Goal: Entertainment & Leisure: Consume media (video, audio)

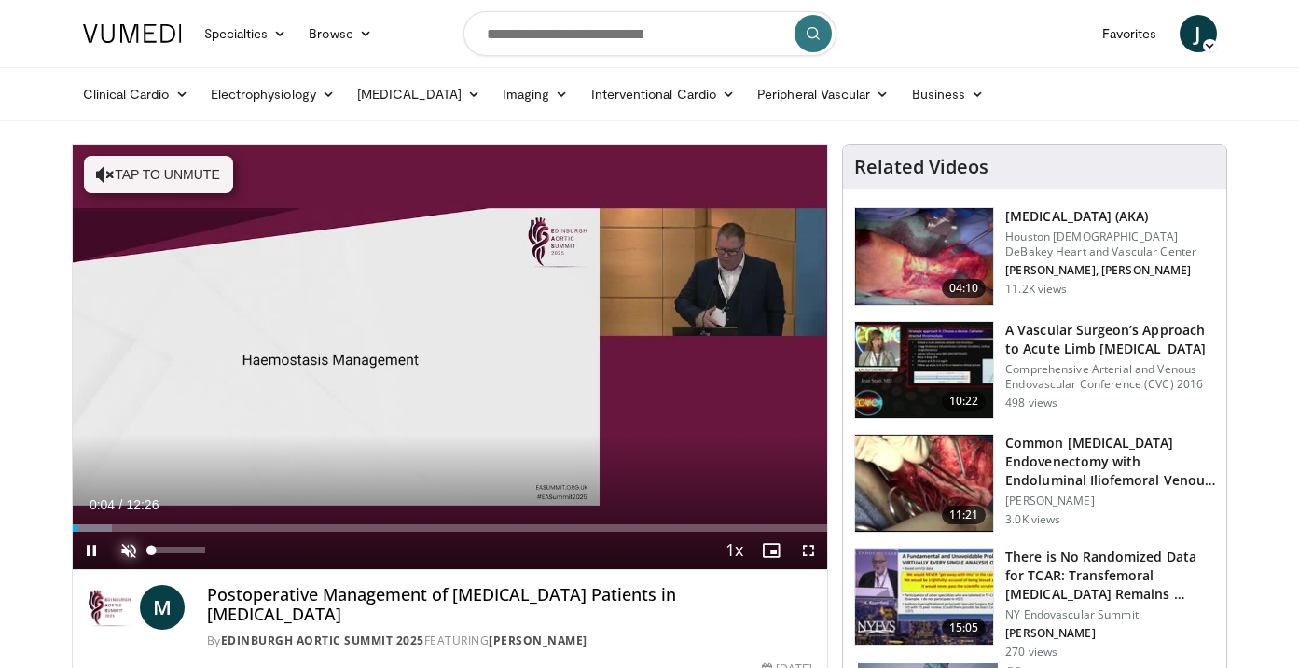
click at [131, 550] on span "Video Player" at bounding box center [128, 550] width 37 height 37
click at [806, 556] on span "Video Player" at bounding box center [808, 550] width 37 height 37
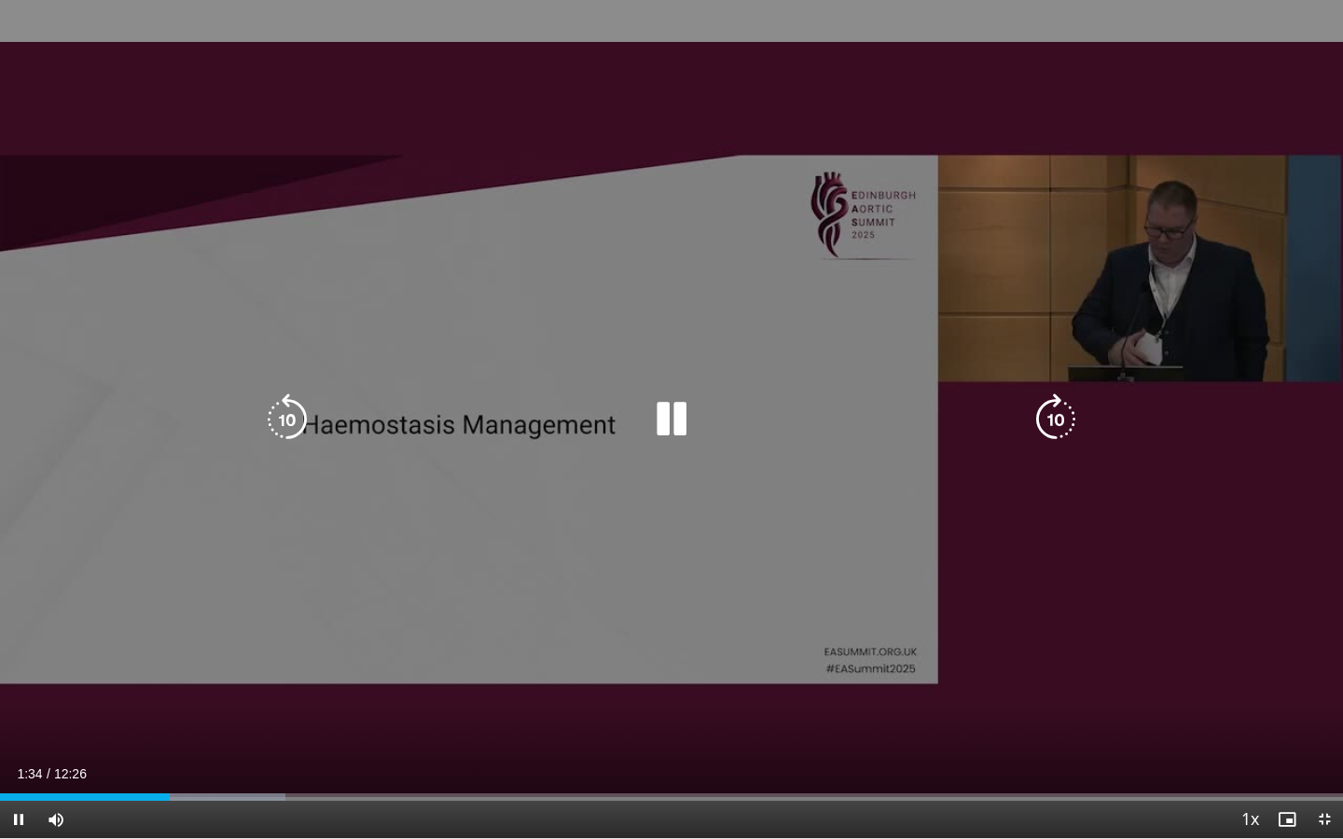
click at [681, 417] on icon "Video Player" at bounding box center [671, 420] width 52 height 52
click at [672, 421] on icon "Video Player" at bounding box center [671, 420] width 52 height 52
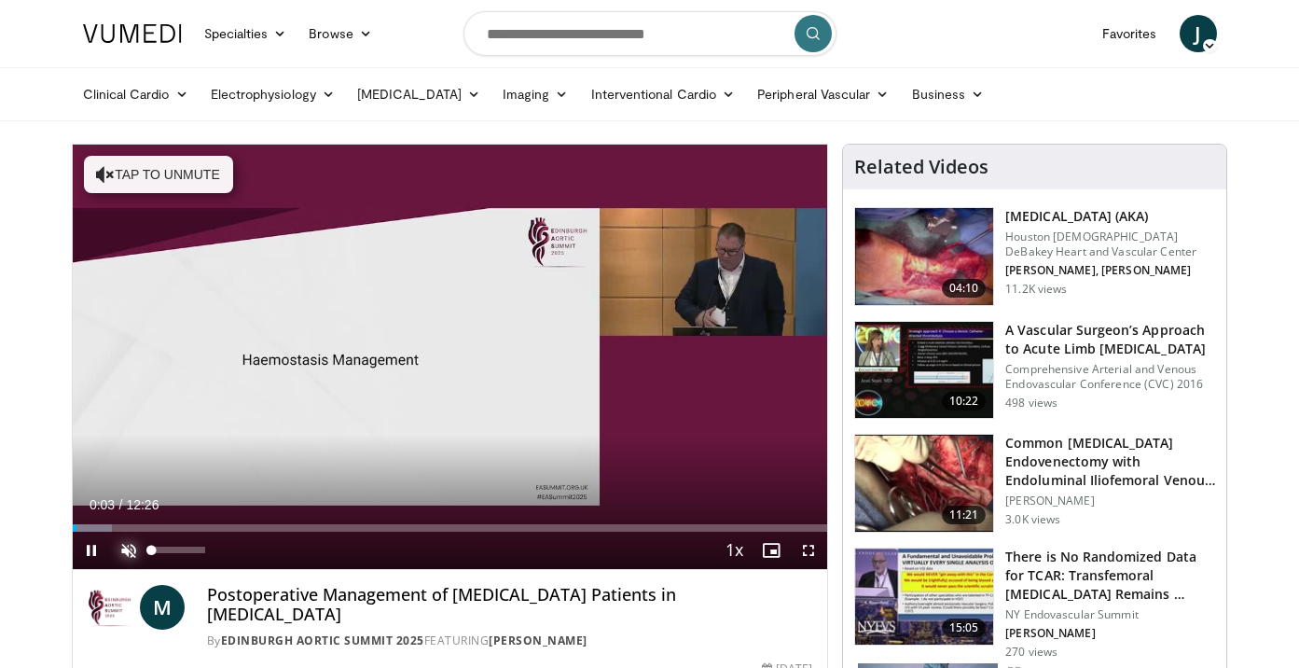
click at [128, 546] on span "Video Player" at bounding box center [128, 550] width 37 height 37
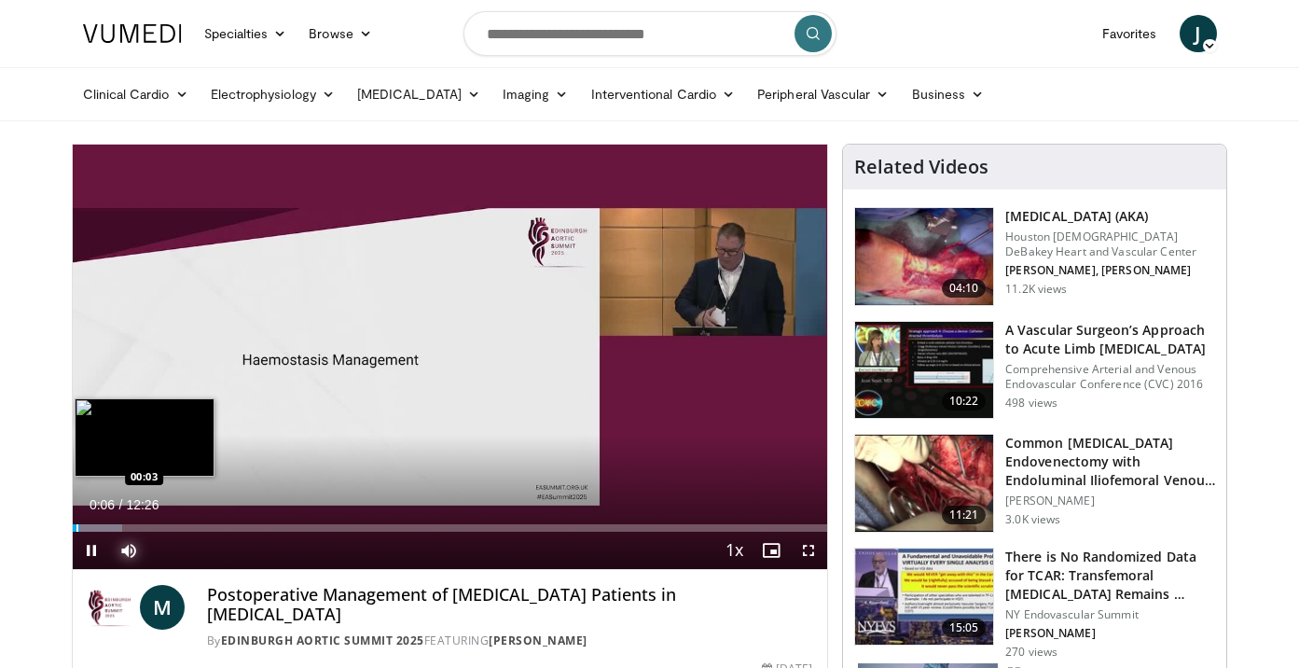
click at [76, 527] on div "Progress Bar" at bounding box center [77, 527] width 2 height 7
click at [74, 527] on div "Progress Bar" at bounding box center [75, 527] width 2 height 7
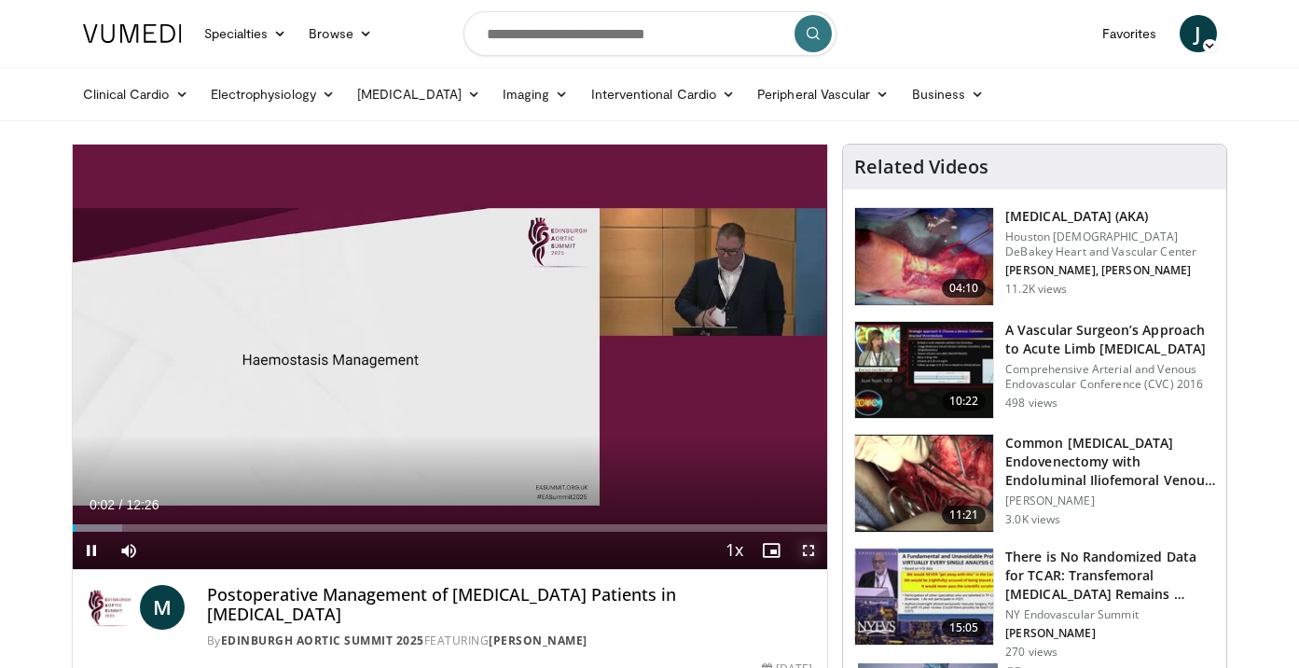
click at [810, 547] on span "Video Player" at bounding box center [808, 550] width 37 height 37
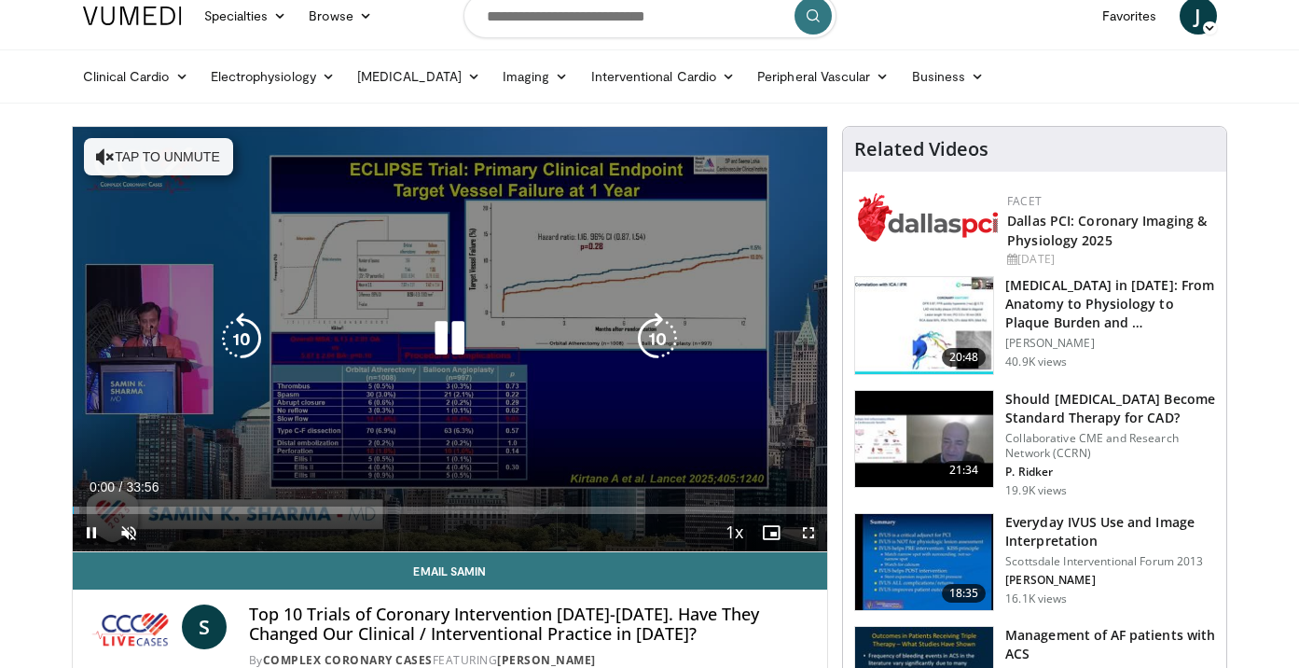
scroll to position [27, 0]
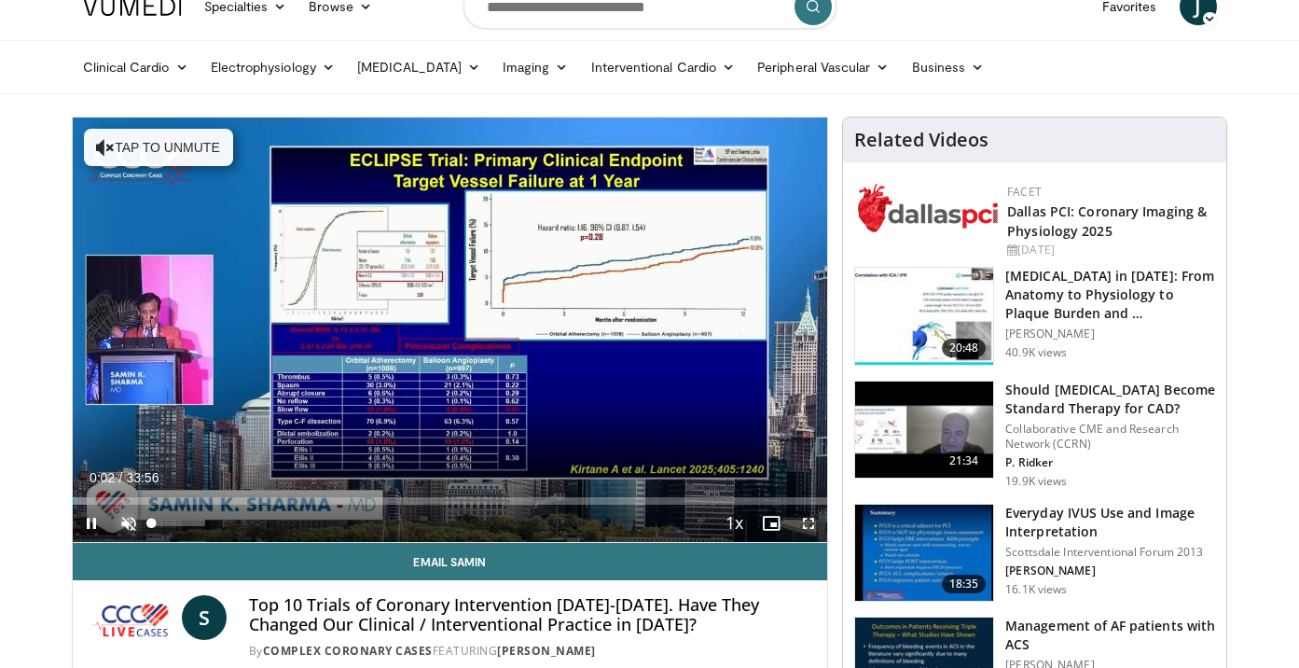
click at [128, 531] on span "Video Player" at bounding box center [128, 523] width 37 height 37
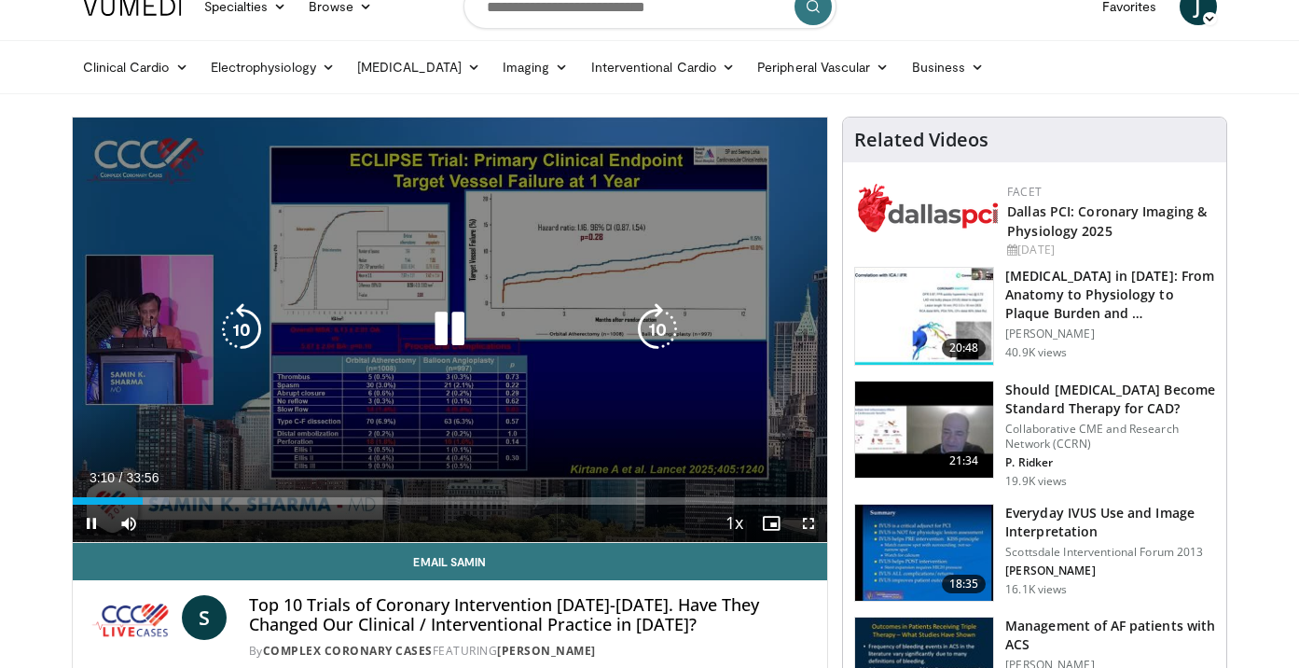
click at [454, 331] on icon "Video Player" at bounding box center [449, 329] width 52 height 52
click at [464, 322] on icon "Video Player" at bounding box center [449, 329] width 52 height 52
click at [401, 267] on div "10 seconds Tap to unmute" at bounding box center [450, 330] width 755 height 424
click at [446, 335] on icon "Video Player" at bounding box center [449, 329] width 52 height 52
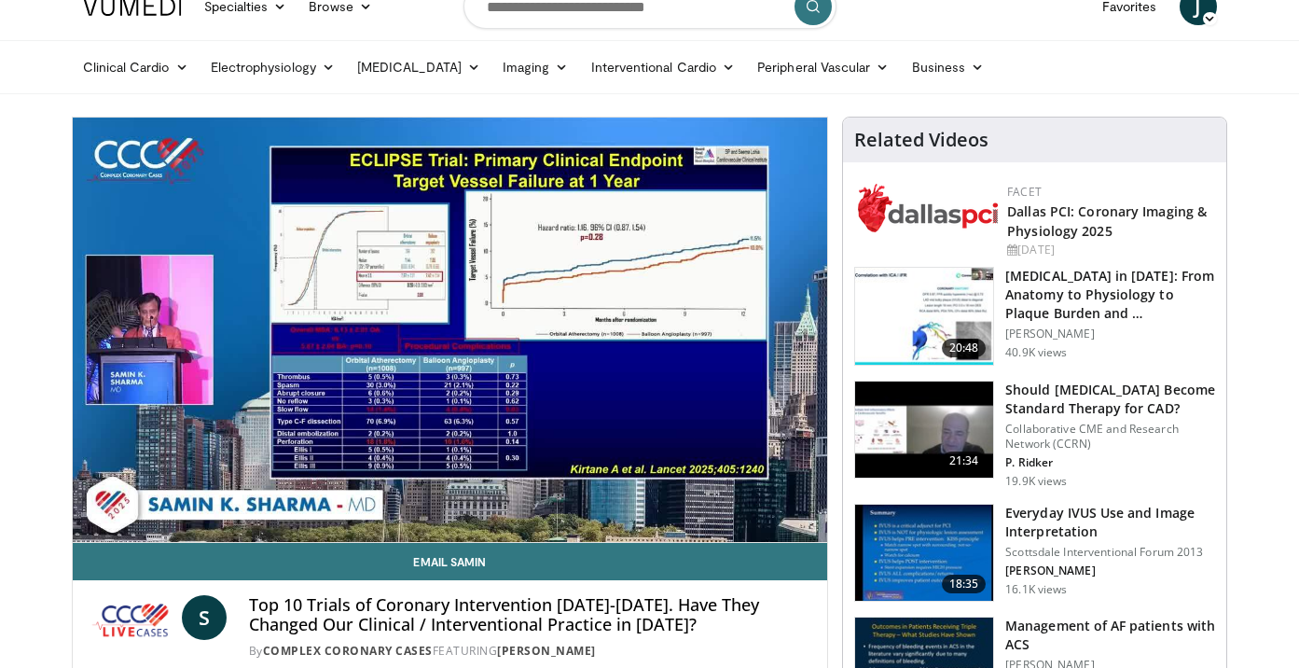
click at [446, 335] on div "10 seconds Tap to unmute" at bounding box center [450, 330] width 755 height 424
